Goal: Task Accomplishment & Management: Use online tool/utility

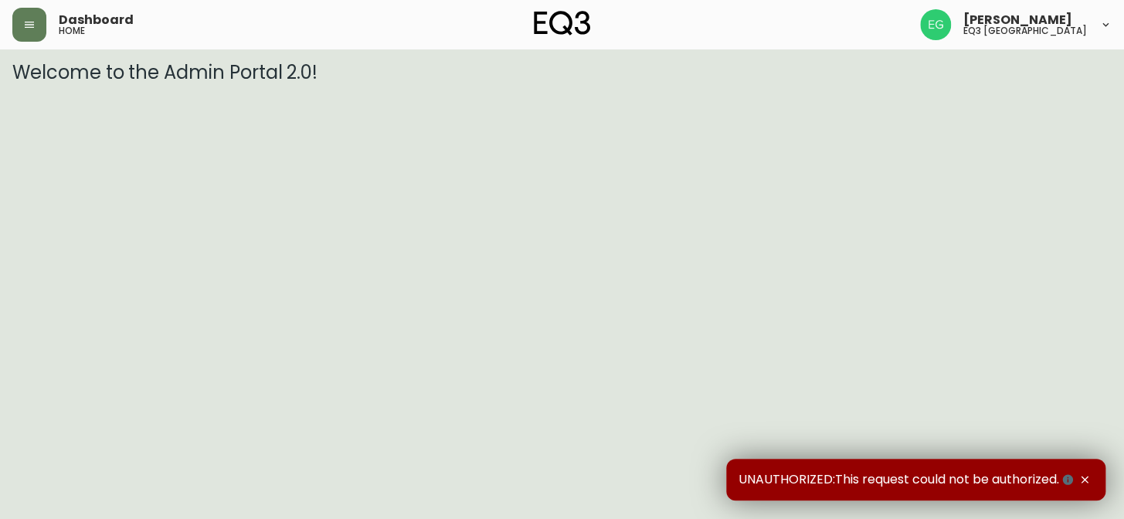
click at [34, 6] on div "Dashboard home [PERSON_NAME] eq3 [GEOGRAPHIC_DATA]" at bounding box center [561, 24] width 1099 height 49
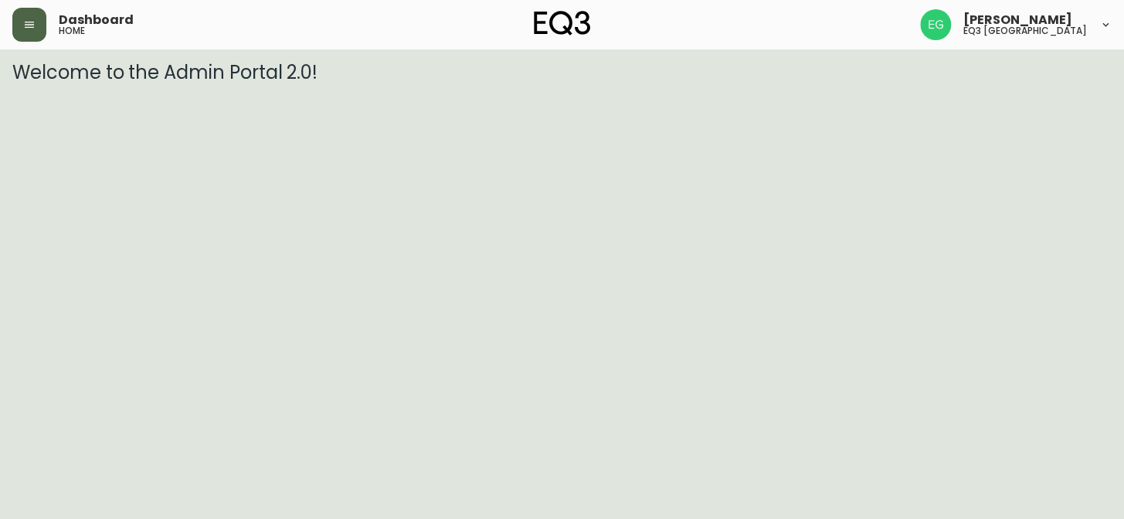
click at [25, 19] on icon "button" at bounding box center [29, 25] width 12 height 12
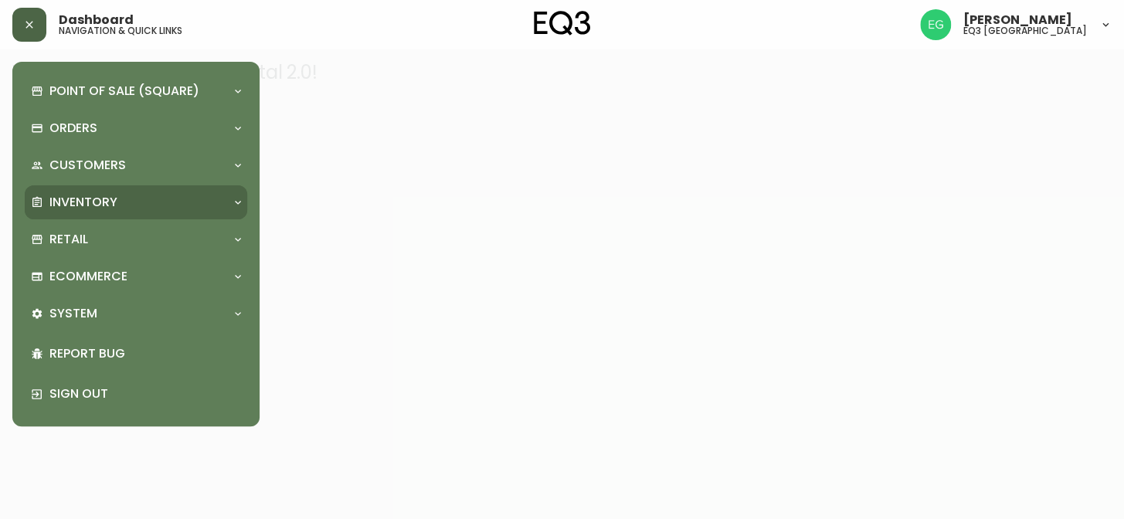
click at [141, 201] on div "Inventory" at bounding box center [128, 202] width 195 height 17
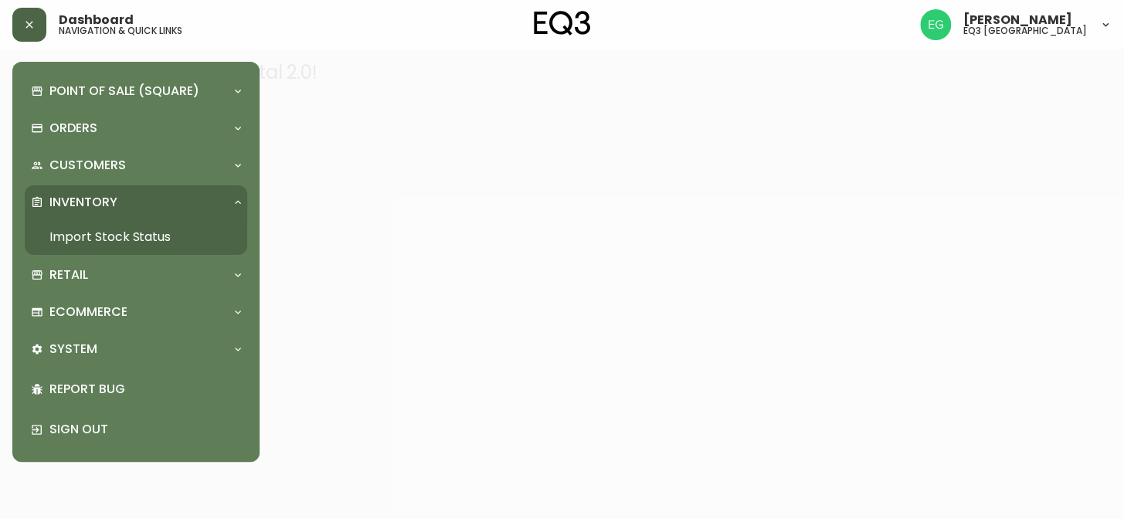
click at [113, 247] on link "Import Stock Status" at bounding box center [136, 237] width 222 height 36
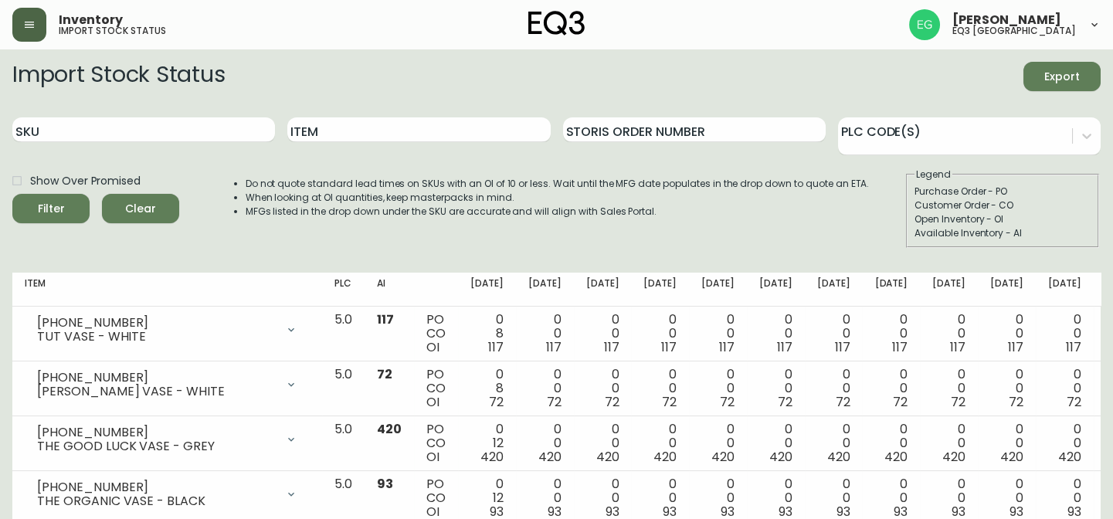
click at [195, 110] on div "SKU" at bounding box center [143, 130] width 263 height 50
click at [147, 133] on input "SKU" at bounding box center [143, 129] width 263 height 25
type input "[PHONE_NUMBER]"
click at [46, 202] on icon "submit" at bounding box center [45, 206] width 15 height 15
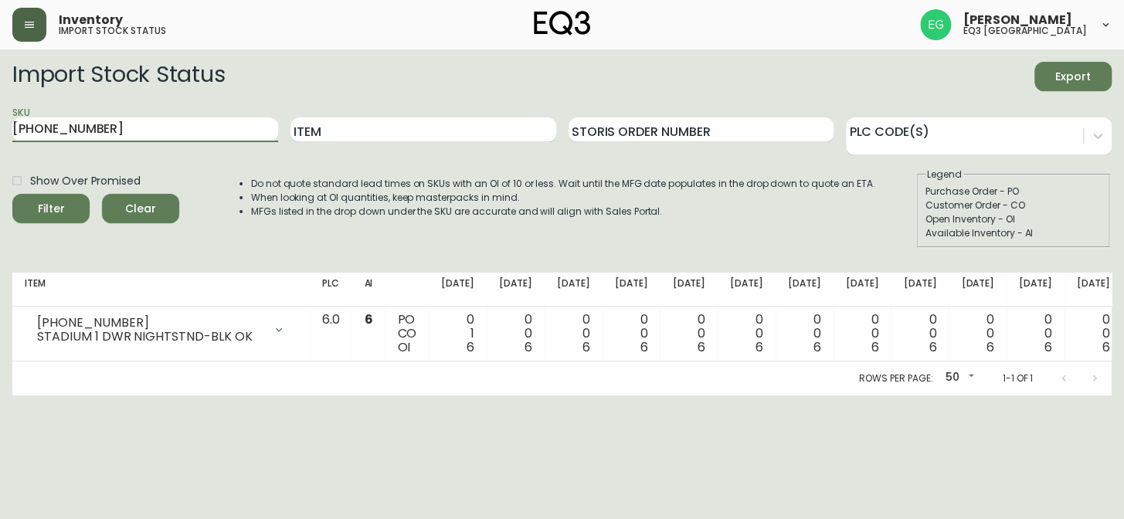
drag, startPoint x: 119, startPoint y: 124, endPoint x: 0, endPoint y: 81, distance: 126.3
click at [0, 81] on main "Import Stock Status Export SKU [PHONE_NUMBER] Item Storis Order Number PLC Code…" at bounding box center [562, 222] width 1124 height 346
